Goal: Task Accomplishment & Management: Use online tool/utility

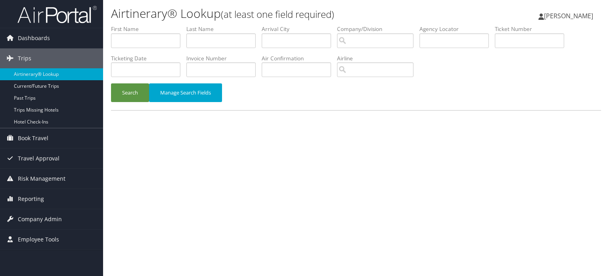
click at [461, 32] on label "Agency Locator" at bounding box center [456, 29] width 75 height 8
click at [463, 37] on input "text" at bounding box center [453, 40] width 69 height 15
paste input "DC7P6Q"
type input "DC7P6Q"
click at [135, 91] on button "Search" at bounding box center [130, 92] width 38 height 19
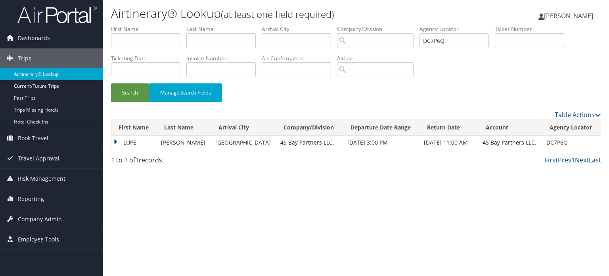
click at [115, 140] on td "LUPE" at bounding box center [134, 142] width 46 height 14
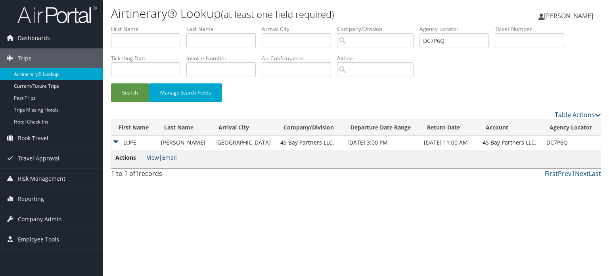
click at [155, 158] on link "View" at bounding box center [153, 157] width 12 height 8
click at [41, 42] on span "Dashboards" at bounding box center [34, 38] width 32 height 20
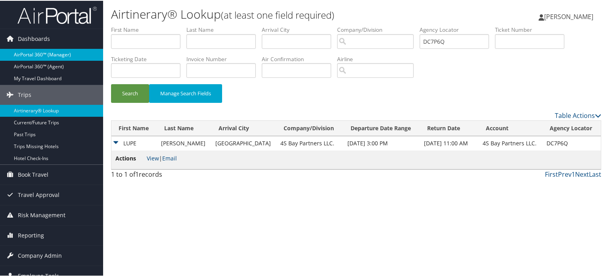
click at [38, 54] on link "AirPortal 360™ (Manager)" at bounding box center [51, 54] width 103 height 12
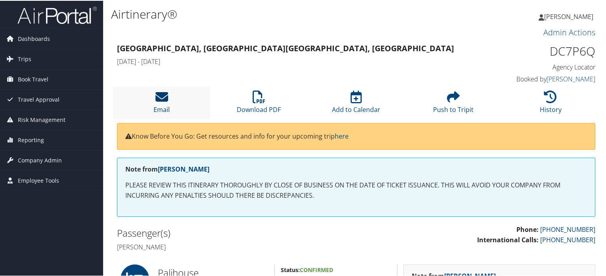
click at [163, 96] on icon at bounding box center [161, 96] width 13 height 13
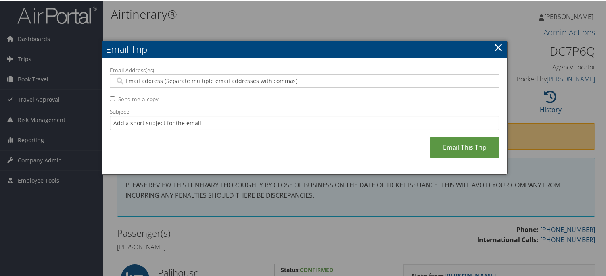
click at [276, 82] on input "Email Address(es):" at bounding box center [304, 80] width 379 height 8
paste input "[EMAIL_ADDRESS][DOMAIN_NAME]"
type input "[EMAIL_ADDRESS][DOMAIN_NAME]"
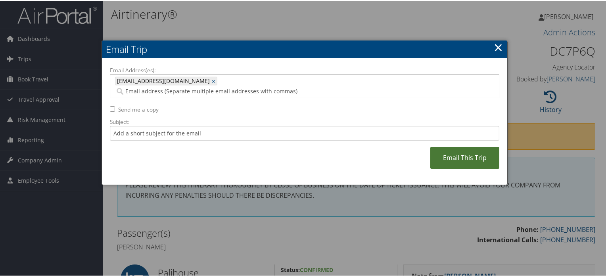
click at [455, 146] on link "Email This Trip" at bounding box center [464, 157] width 69 height 22
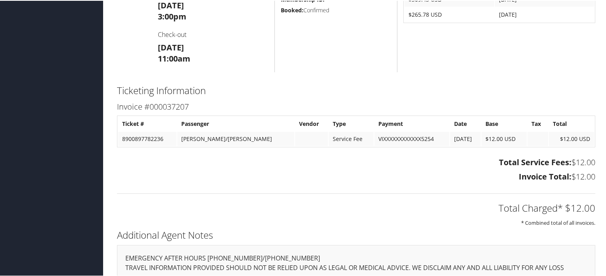
scroll to position [642, 0]
